Goal: Find specific page/section: Find specific page/section

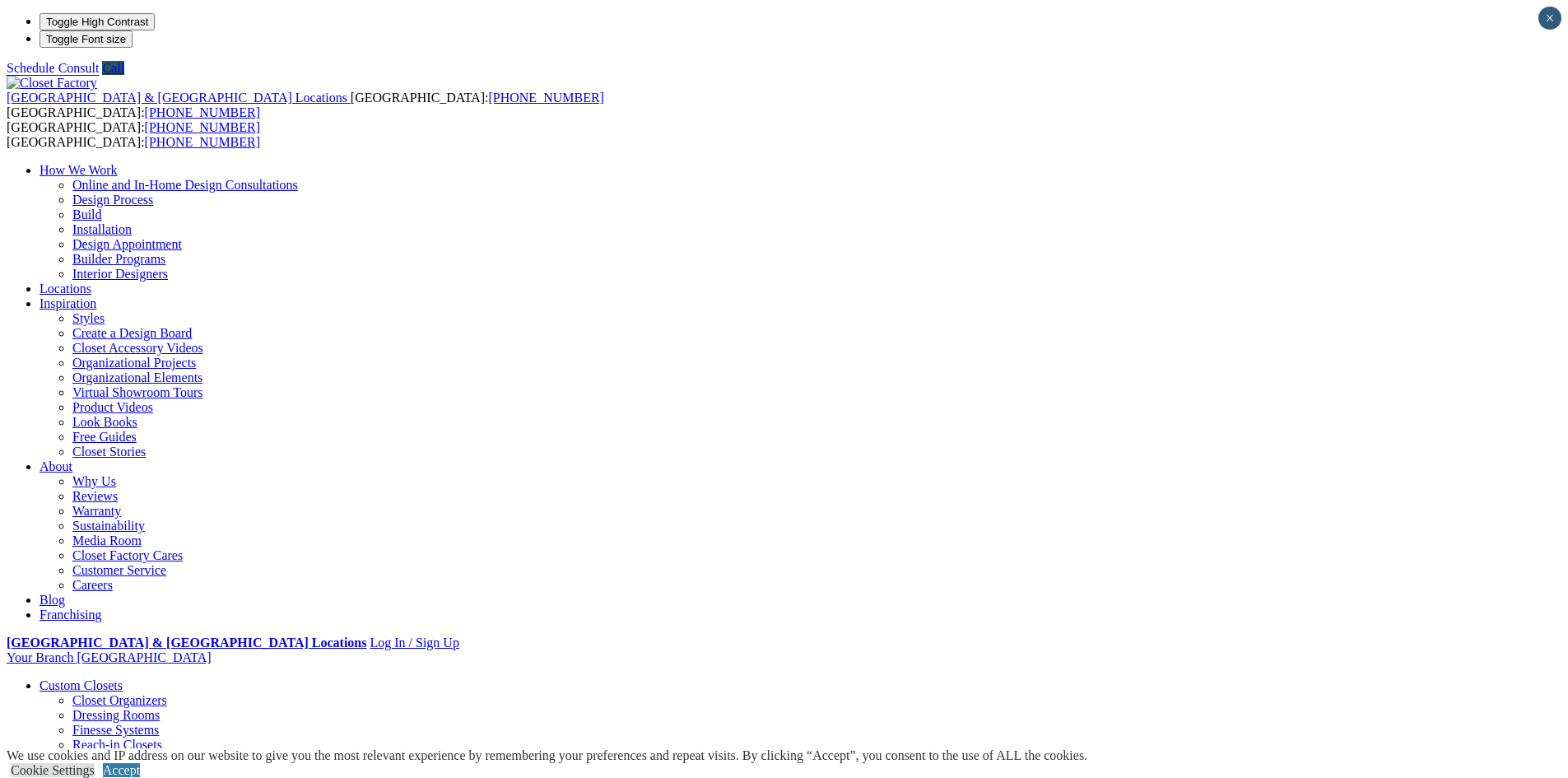
click at [166, 777] on link "Wardrobe Closets" at bounding box center [119, 789] width 94 height 14
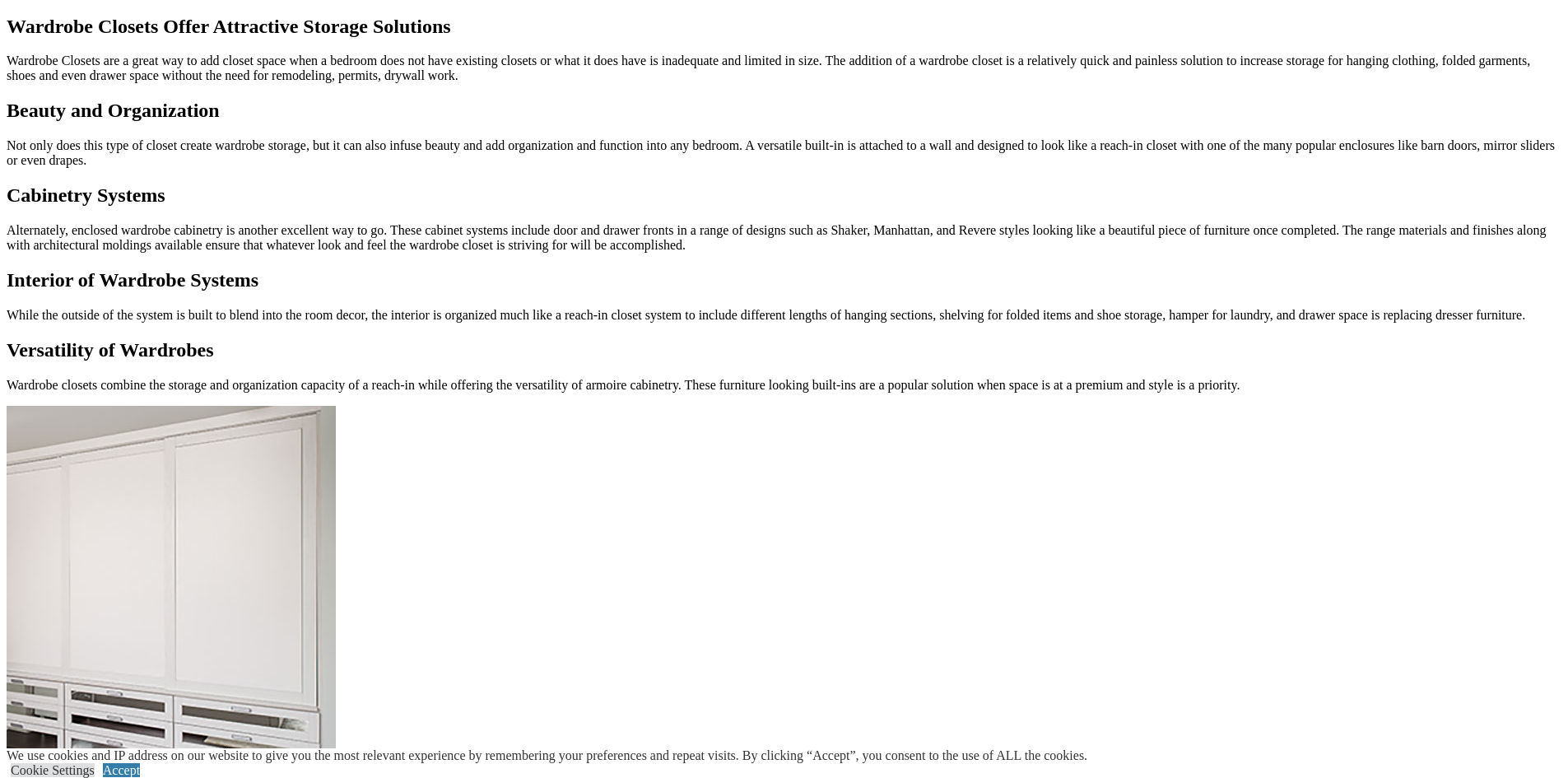
scroll to position [1482, 0]
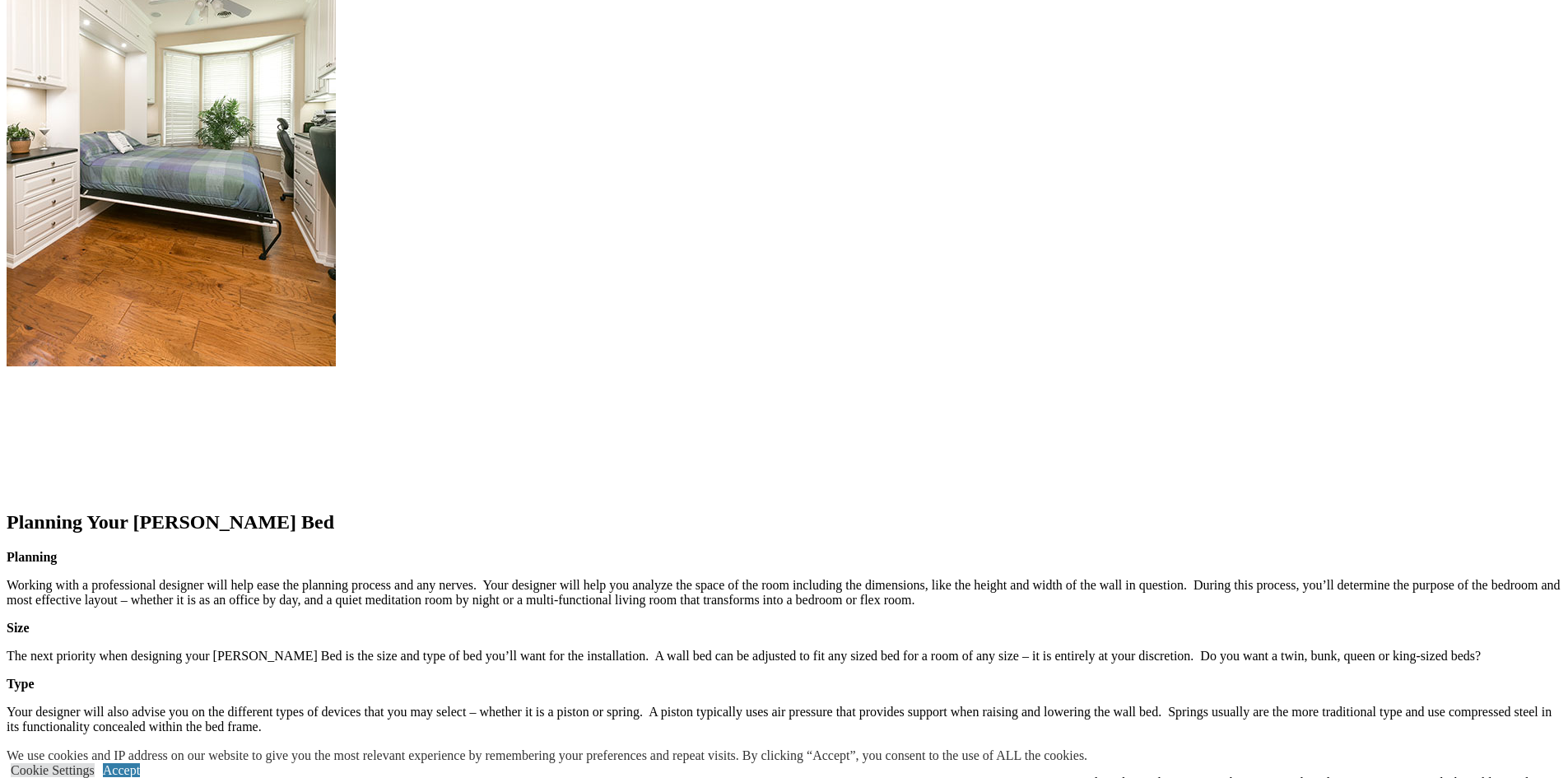
scroll to position [2141, 0]
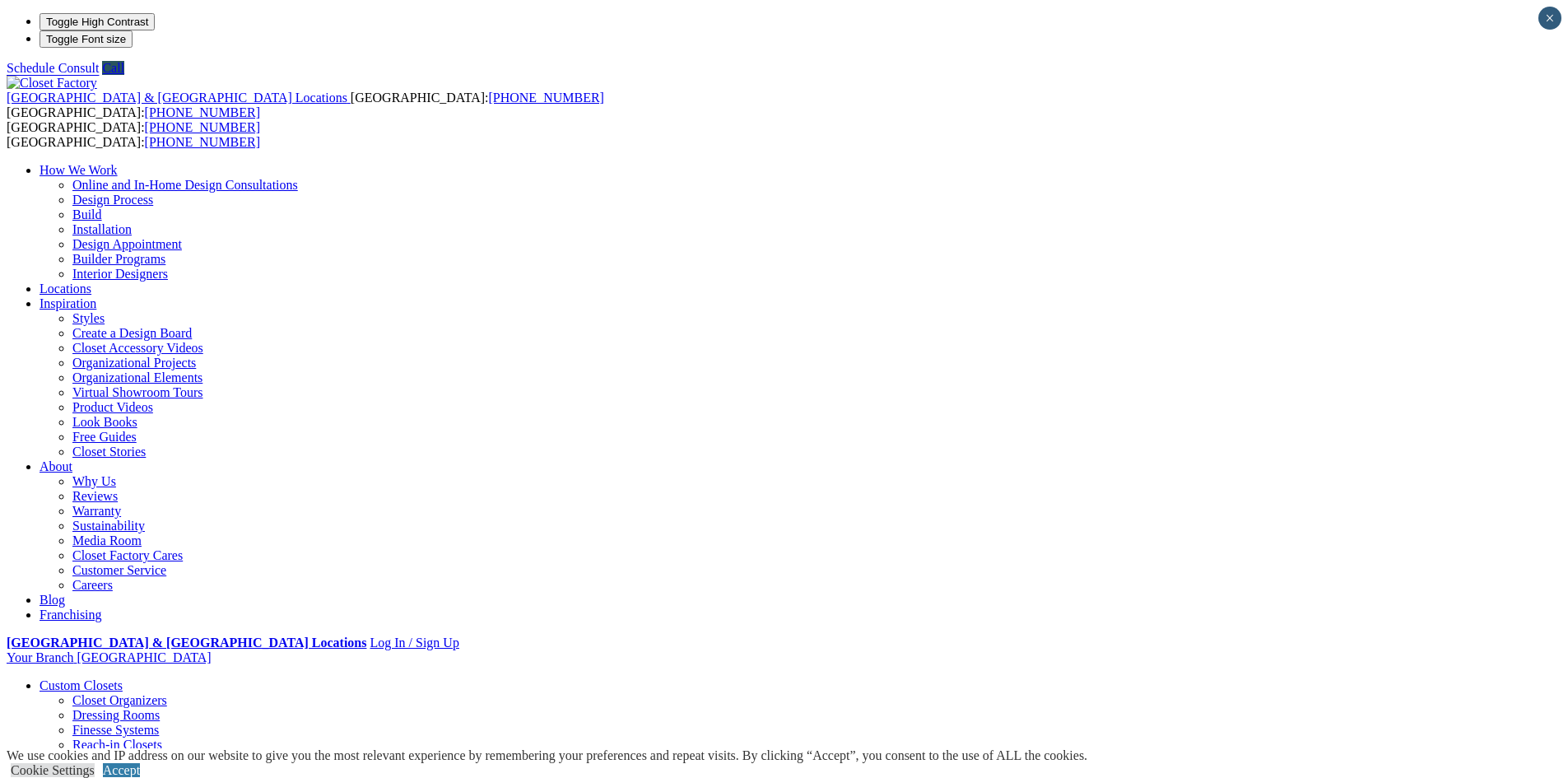
type input "*****"
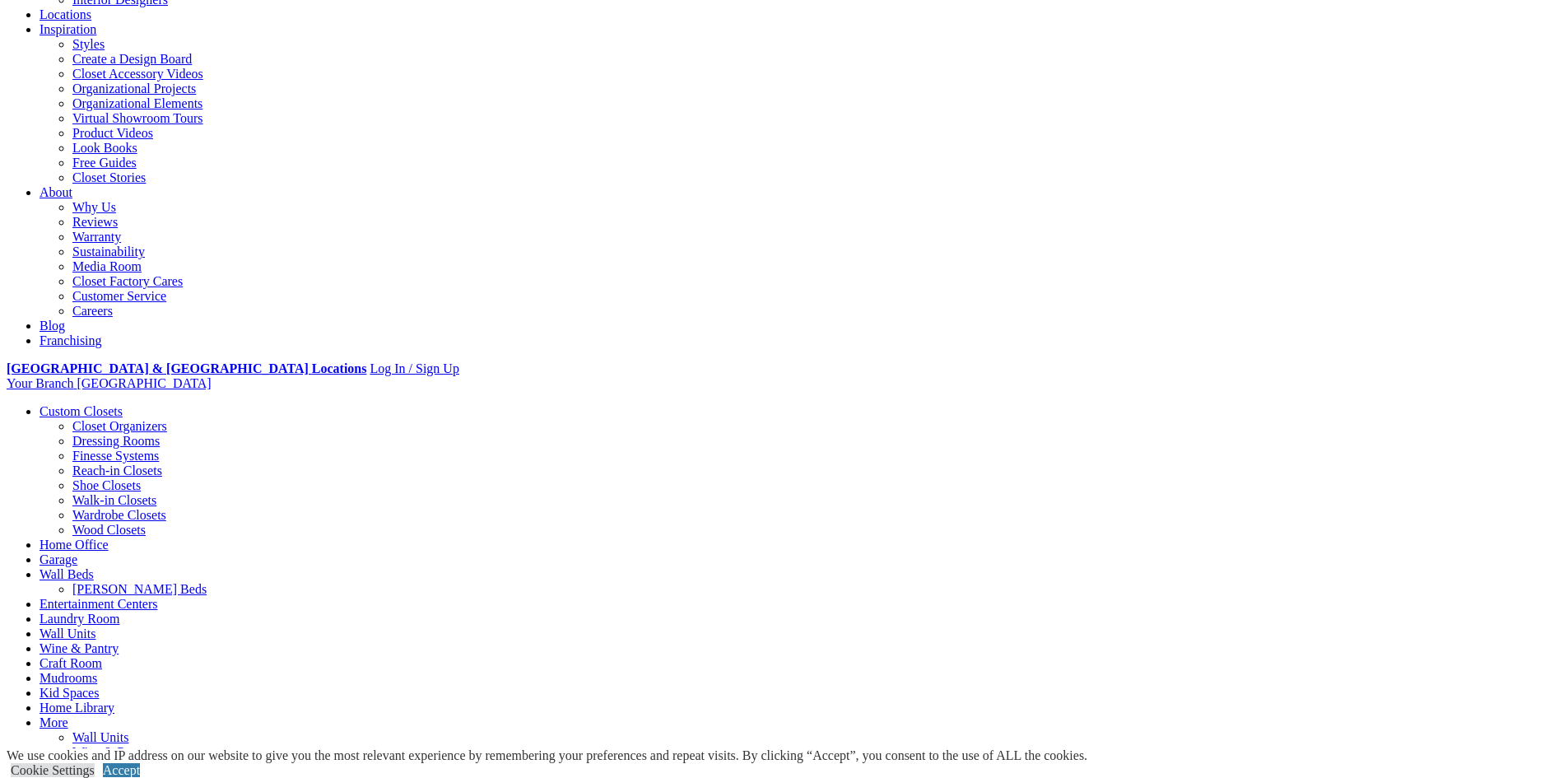
scroll to position [412, 0]
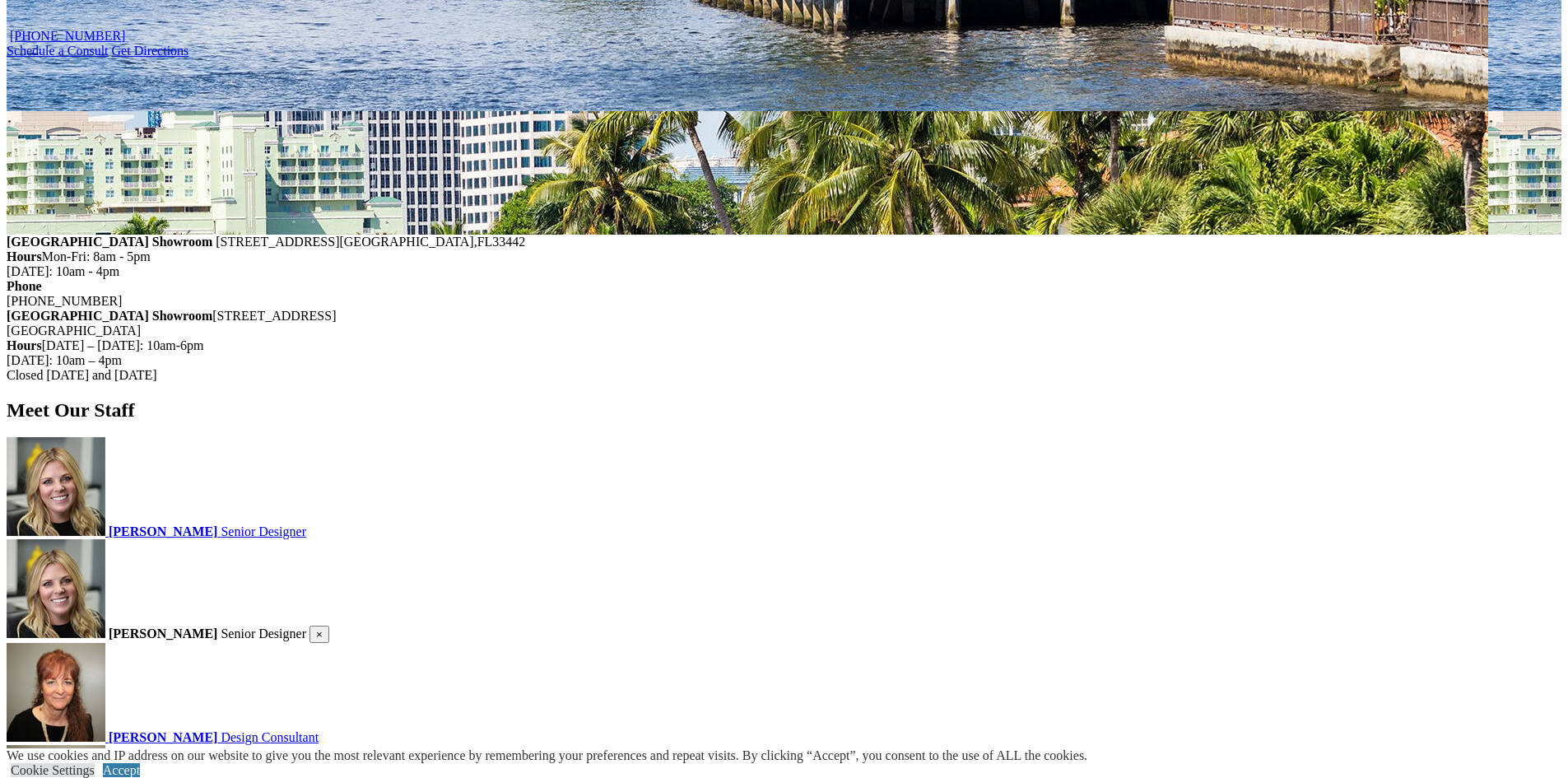
scroll to position [1893, 0]
